Goal: Check status: Check status

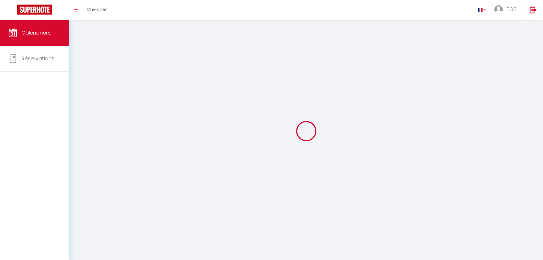
select select
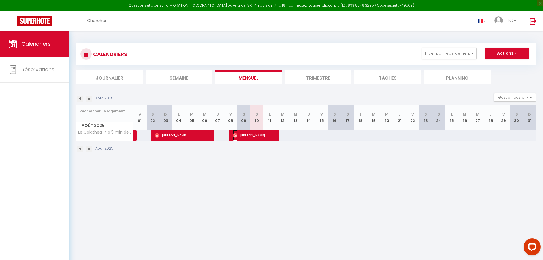
click at [258, 134] on span "[PERSON_NAME]" at bounding box center [255, 135] width 44 height 11
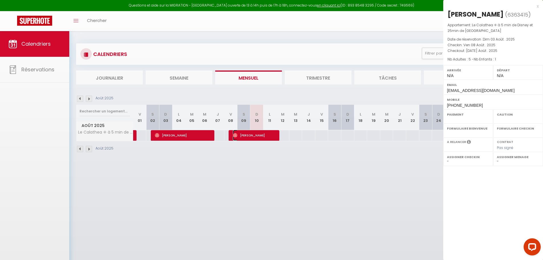
select select "OK"
select select "0"
select select "1"
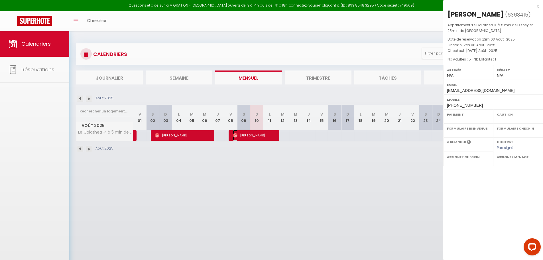
select select
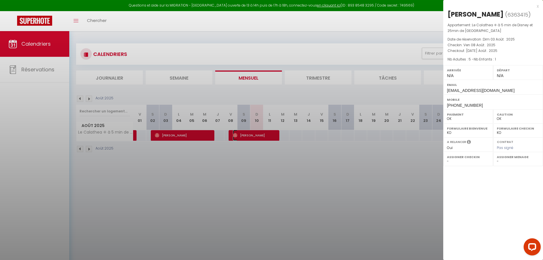
select select "45493"
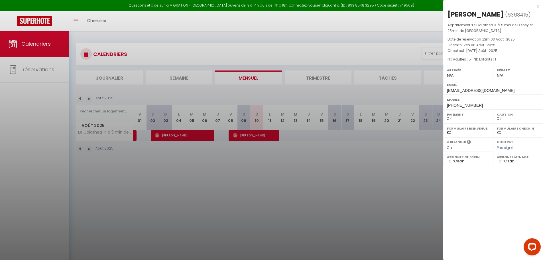
click at [303, 130] on div at bounding box center [271, 130] width 543 height 260
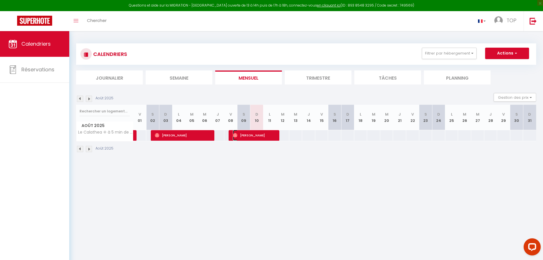
click at [253, 134] on span "[PERSON_NAME]" at bounding box center [255, 135] width 44 height 11
